Goal: Information Seeking & Learning: Understand process/instructions

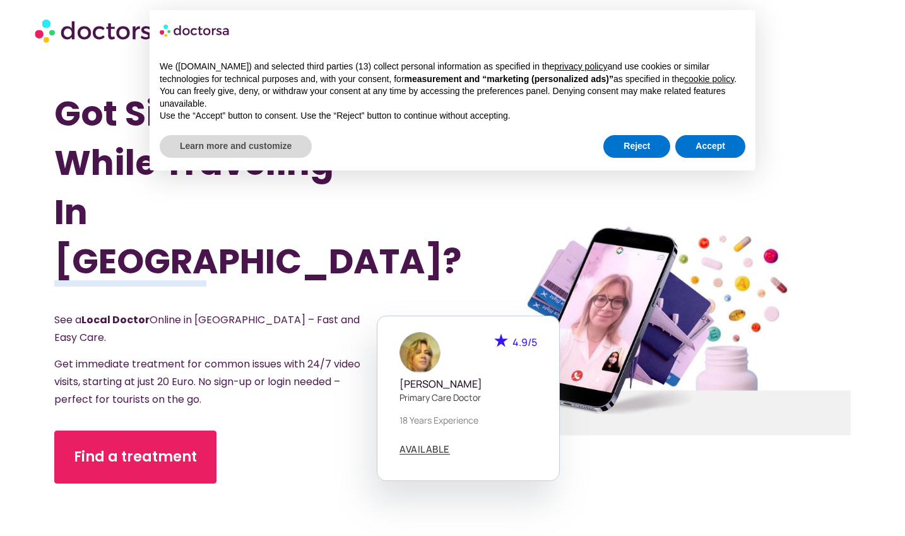
click at [295, 365] on p "Get immediate treatment for common issues with 24/7 video visits, starting at j…" at bounding box center [208, 381] width 308 height 53
click at [358, 469] on div "Find a treatment" at bounding box center [223, 499] width 338 height 138
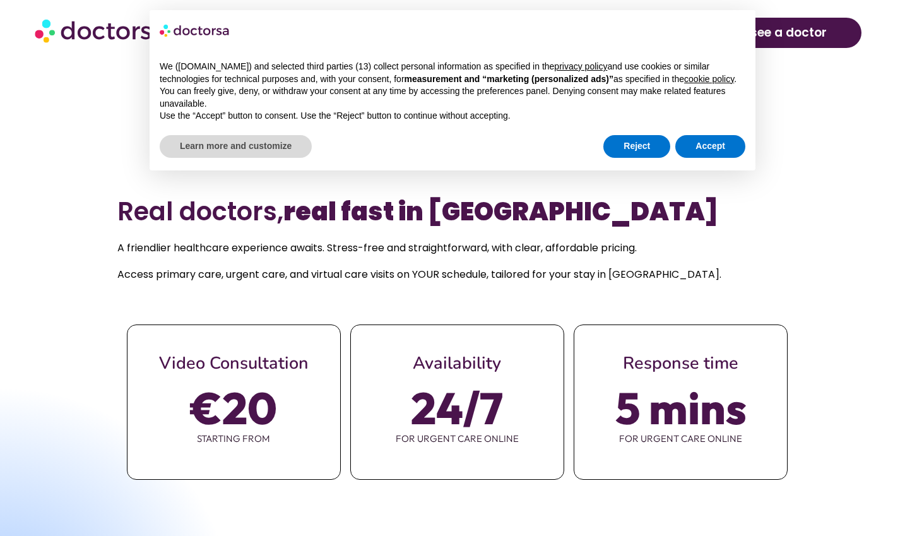
scroll to position [495, 0]
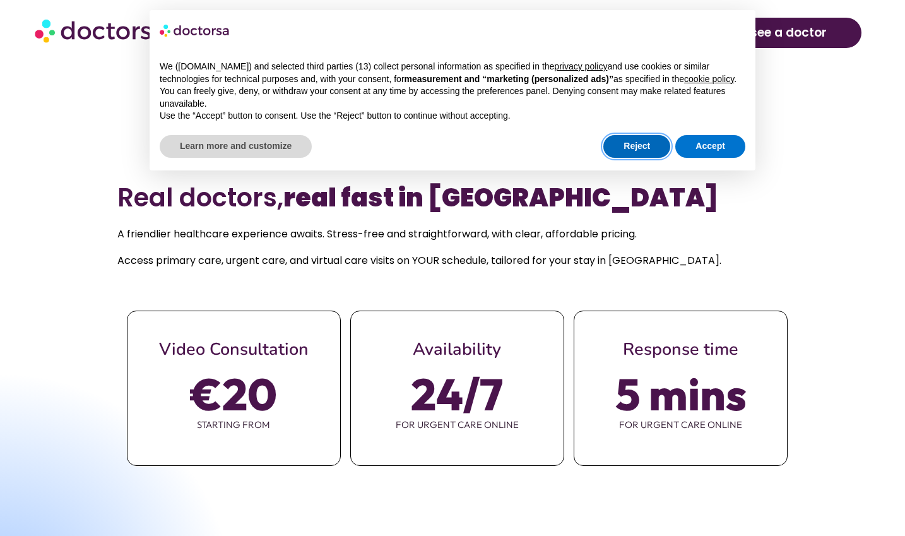
click at [622, 150] on button "Reject" at bounding box center [636, 146] width 67 height 23
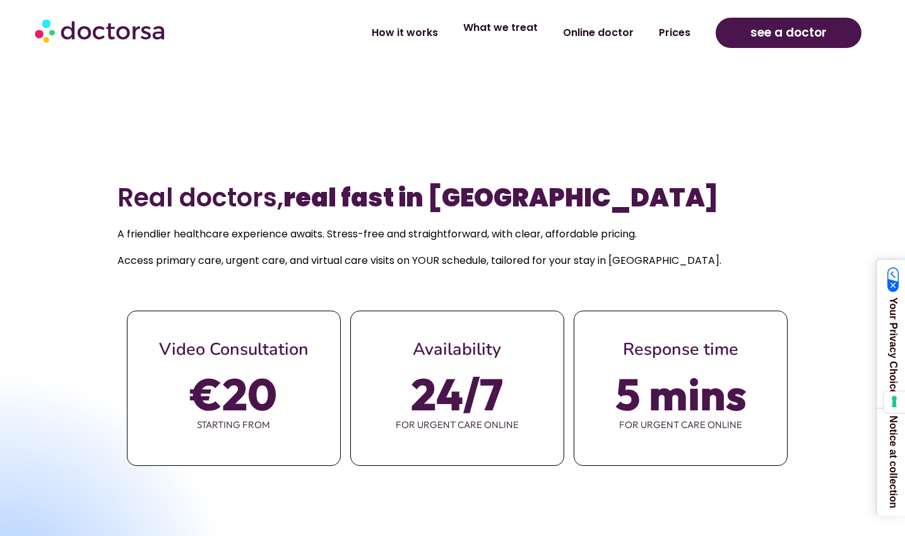
click at [535, 28] on link "What we treat" at bounding box center [500, 27] width 100 height 29
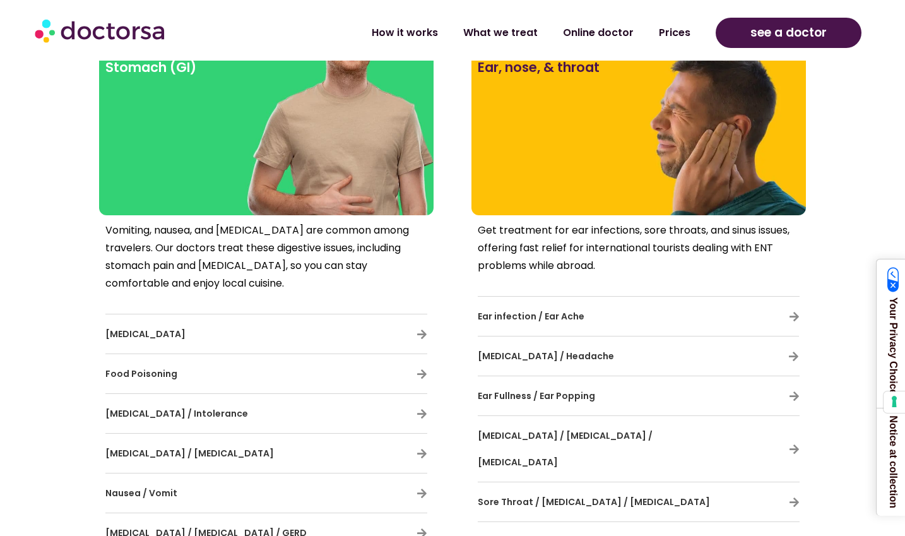
scroll to position [1516, 0]
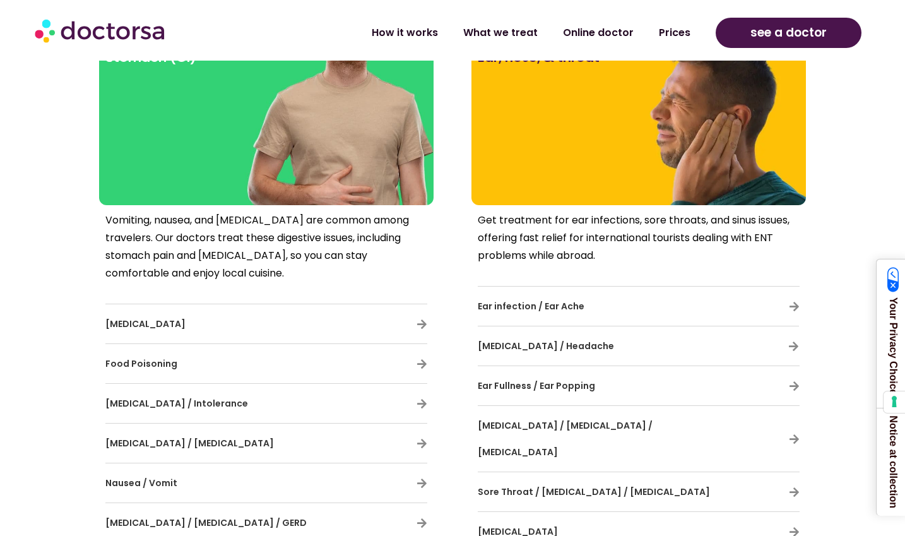
click at [404, 363] on div "Food Poisoning" at bounding box center [266, 363] width 322 height 26
click at [423, 363] on icon at bounding box center [421, 363] width 11 height 11
drag, startPoint x: 423, startPoint y: 363, endPoint x: 739, endPoint y: 204, distance: 354.3
click at [739, 204] on section "Stomach (GI) Vomiting, nausea, and diarrhea are common among travelers. Our doc…" at bounding box center [452, 387] width 905 height 715
click at [421, 358] on icon at bounding box center [421, 363] width 11 height 11
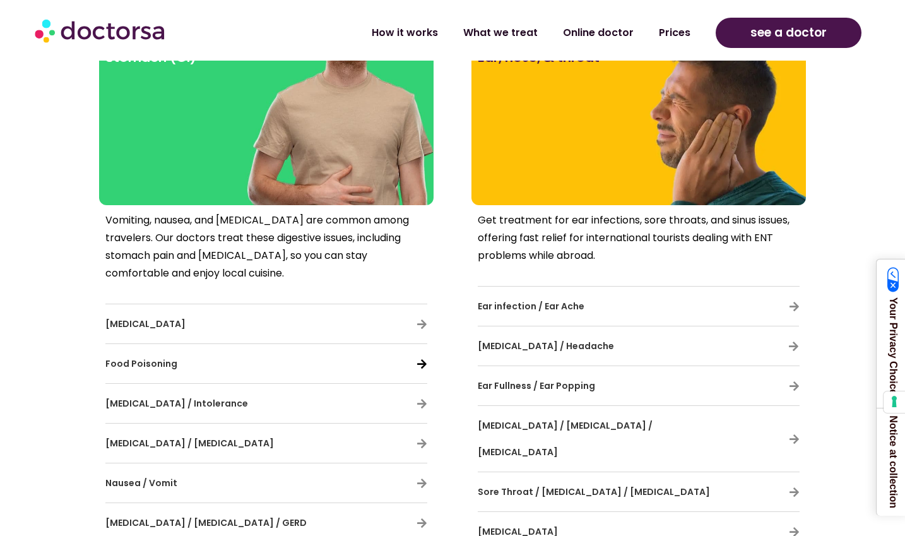
click at [421, 358] on icon at bounding box center [421, 363] width 11 height 11
click at [144, 361] on span "Food Poisoning" at bounding box center [141, 363] width 72 height 13
click at [426, 319] on icon at bounding box center [421, 324] width 11 height 11
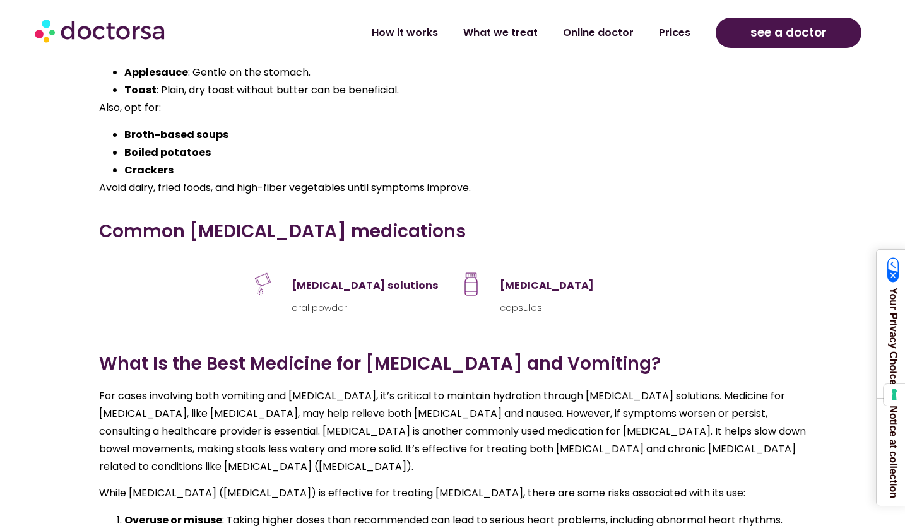
scroll to position [2634, 0]
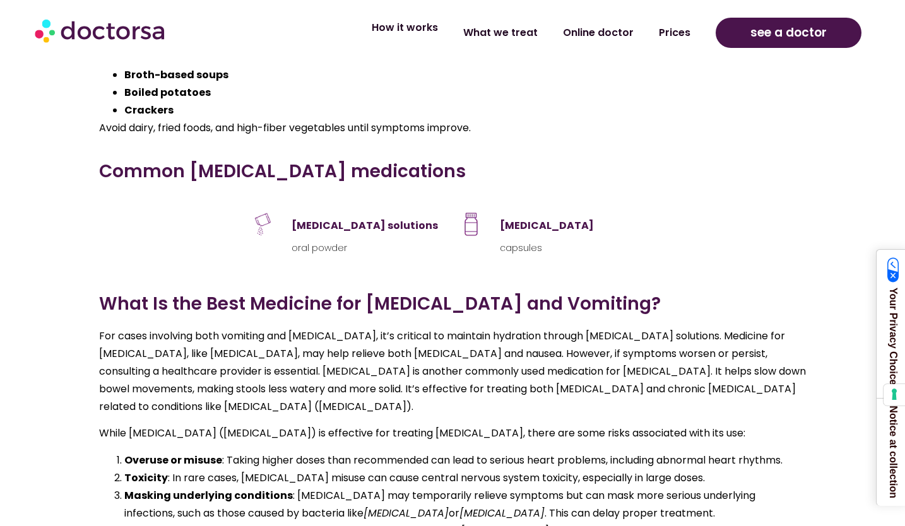
click at [419, 38] on link "How it works" at bounding box center [404, 27] width 91 height 29
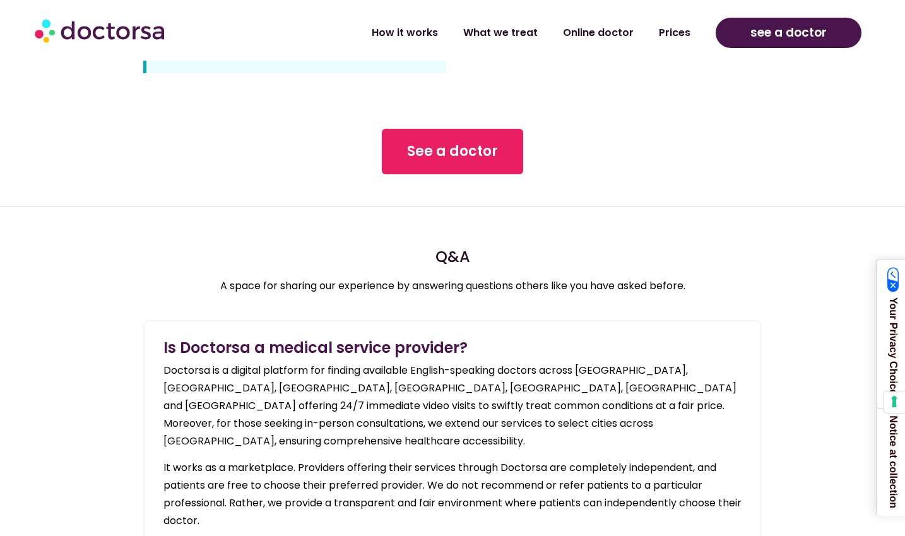
scroll to position [698, 0]
